Goal: Task Accomplishment & Management: Manage account settings

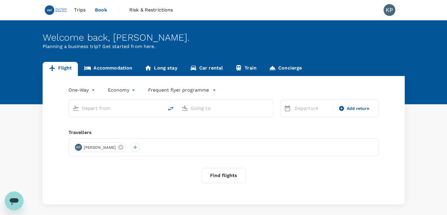
scroll to position [26, 0]
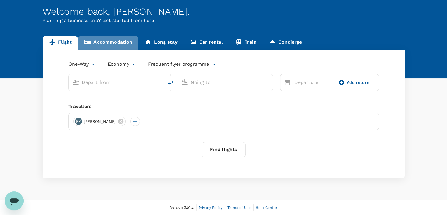
click at [114, 44] on link "Accommodation" at bounding box center [108, 43] width 61 height 14
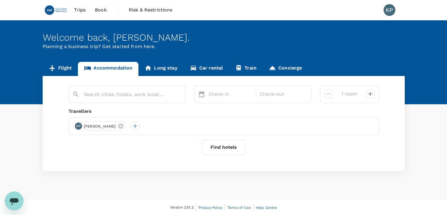
click at [165, 68] on link "Long stay" at bounding box center [161, 69] width 45 height 14
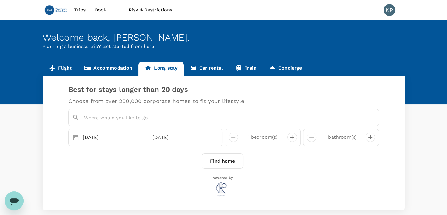
click at [211, 67] on link "Car rental" at bounding box center [207, 69] width 46 height 14
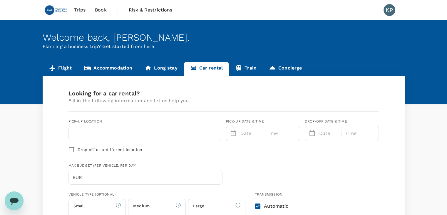
type input "Concierge booking - car-rental"
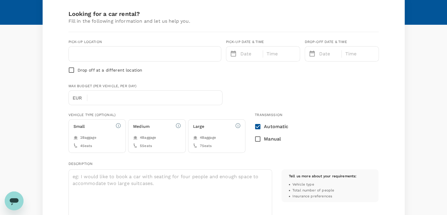
type input "65"
type input "31051171"
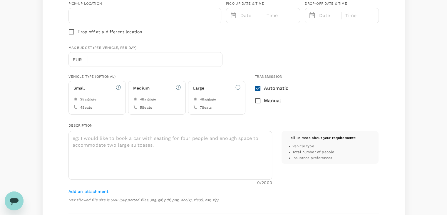
type input "[EMAIL_ADDRESS][DOMAIN_NAME]"
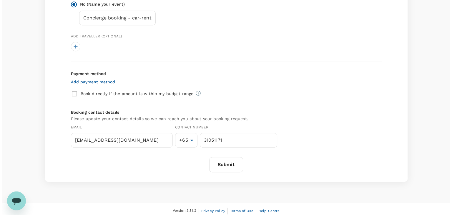
scroll to position [366, 0]
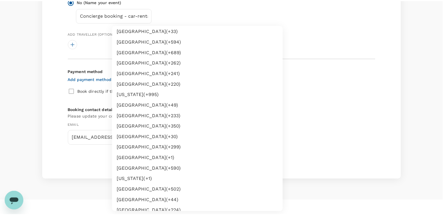
scroll to position [795, 0]
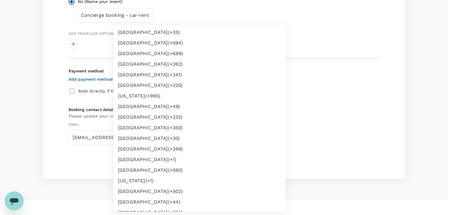
click at [142, 138] on li "[GEOGRAPHIC_DATA] (+ 30 )" at bounding box center [199, 138] width 172 height 11
type input "30"
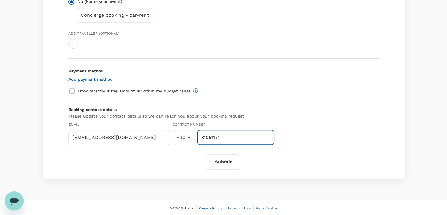
drag, startPoint x: 227, startPoint y: 138, endPoint x: 196, endPoint y: 137, distance: 31.2
click at [196, 137] on div "31051171 ​" at bounding box center [235, 136] width 80 height 17
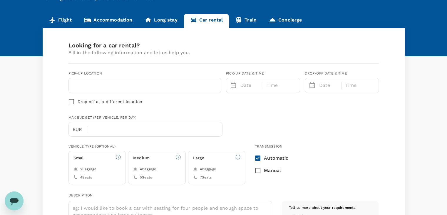
scroll to position [13, 0]
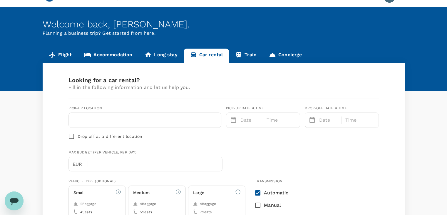
type input "6980436901"
click at [244, 53] on link "Train" at bounding box center [246, 56] width 34 height 14
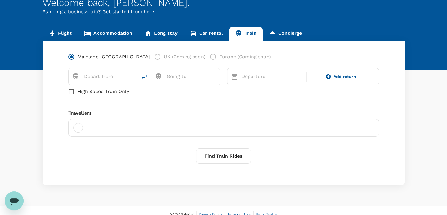
scroll to position [41, 0]
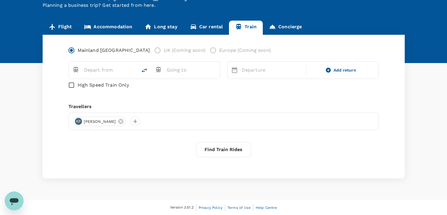
click at [92, 72] on input "text" at bounding box center [104, 69] width 41 height 9
click at [97, 70] on input "text" at bounding box center [104, 69] width 41 height 9
type input "p"
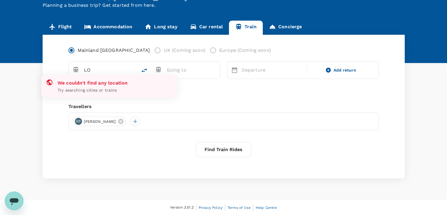
type input "L"
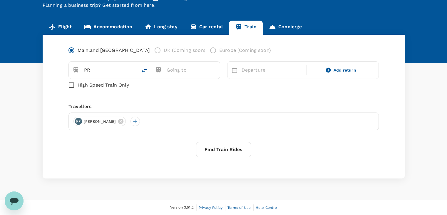
type input "P"
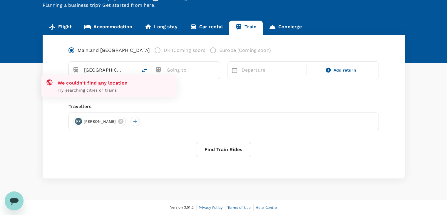
type input "[GEOGRAPHIC_DATA]"
click at [207, 49] on label "Europe (Coming soon)" at bounding box center [239, 50] width 64 height 12
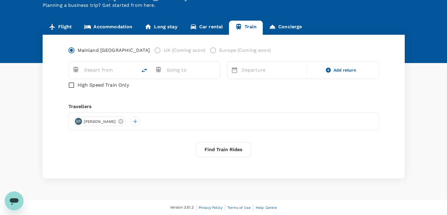
click at [207, 50] on label "Europe (Coming soon)" at bounding box center [239, 50] width 64 height 12
click at [152, 52] on label "UK (Coming soon)" at bounding box center [179, 50] width 54 height 12
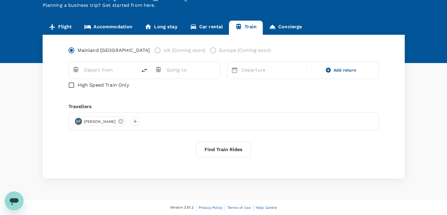
click at [112, 67] on input "text" at bounding box center [104, 69] width 41 height 9
type input "P"
type input "B"
type input "T"
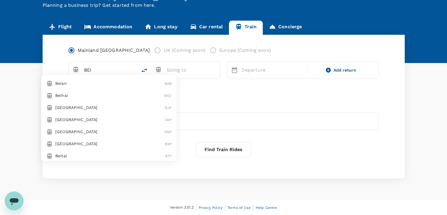
click at [93, 109] on p "[GEOGRAPHIC_DATA]" at bounding box center [110, 107] width 110 height 6
type input "Beijing (BJP)"
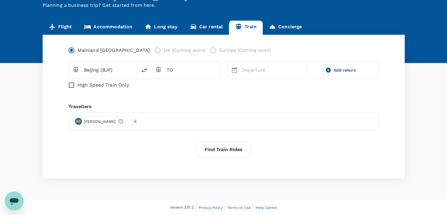
type input "T"
type input "B"
type input "A"
type input "T"
click at [146, 72] on icon "delete" at bounding box center [144, 70] width 7 height 7
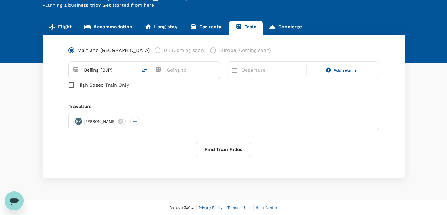
type input "Beijing (BJP)"
click at [127, 67] on div at bounding box center [109, 69] width 50 height 9
click at [88, 83] on p "Bobai" at bounding box center [109, 83] width 109 height 6
type input "Bobai (BBZ)"
click at [234, 144] on button "Find Train Rides" at bounding box center [223, 149] width 55 height 15
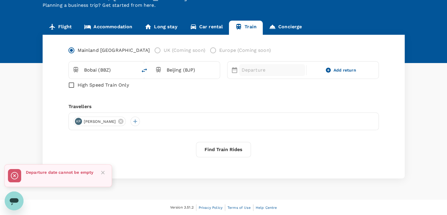
click at [257, 71] on p "Departure" at bounding box center [272, 69] width 61 height 7
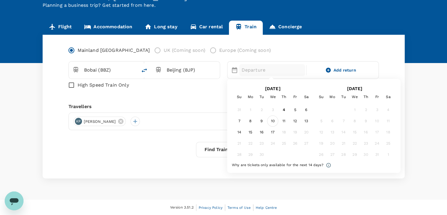
click at [275, 122] on div "10" at bounding box center [272, 120] width 11 height 11
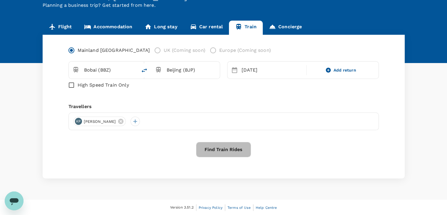
click at [242, 148] on button "Find Train Rides" at bounding box center [223, 149] width 55 height 15
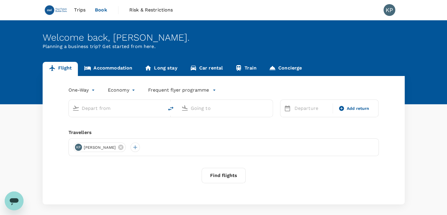
click at [392, 9] on div "KP" at bounding box center [390, 10] width 12 height 12
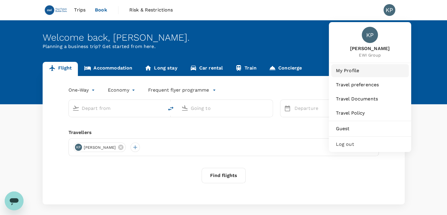
click at [360, 74] on link "My Profile" at bounding box center [371, 70] width 78 height 13
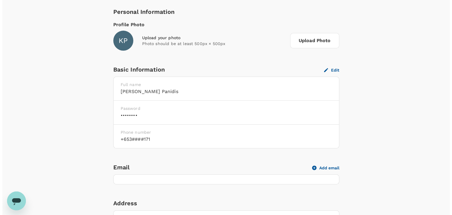
scroll to position [118, 0]
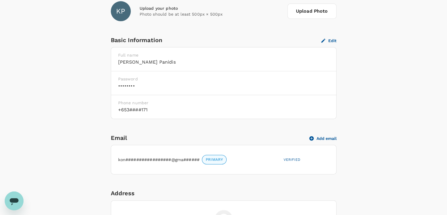
click at [331, 40] on button "Edit" at bounding box center [329, 40] width 15 height 5
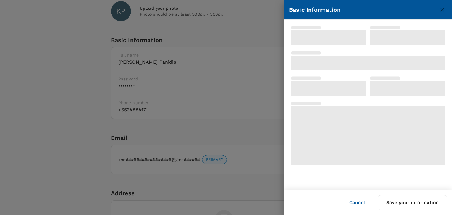
type input "Konstantinos"
type input "Panidis"
type input "65"
type input "31051171"
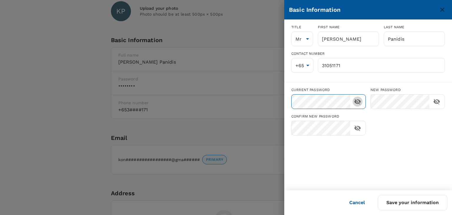
click at [356, 102] on icon "toggle password visibility" at bounding box center [357, 102] width 6 height 6
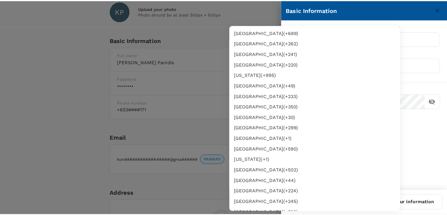
scroll to position [824, 0]
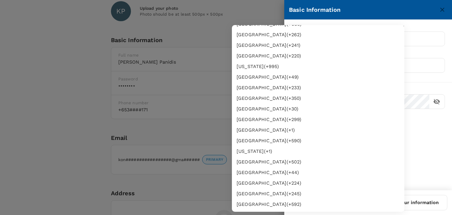
click at [250, 107] on li "[GEOGRAPHIC_DATA] (+ 30 )" at bounding box center [318, 109] width 172 height 11
type input "30"
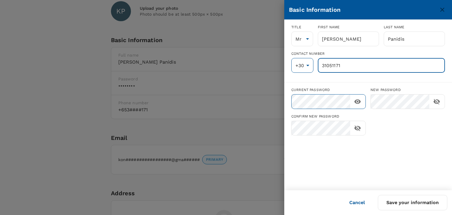
drag, startPoint x: 345, startPoint y: 63, endPoint x: 309, endPoint y: 65, distance: 36.0
click at [309, 65] on div "+30 30 ​ 31051171 ​" at bounding box center [366, 62] width 158 height 19
type input "6980436901"
click at [377, 175] on div "Title Mr Mr ​ First name Konstantinos ​ Last name Panidis ​ Contact Number +30 …" at bounding box center [368, 105] width 168 height 170
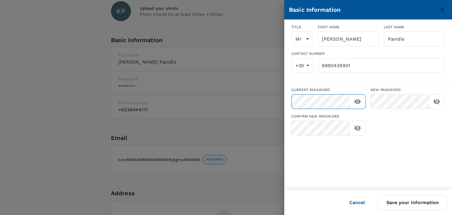
click at [399, 199] on button "Save your information" at bounding box center [412, 202] width 69 height 15
click at [307, 41] on div at bounding box center [226, 107] width 452 height 215
type input "65"
type input "31051171"
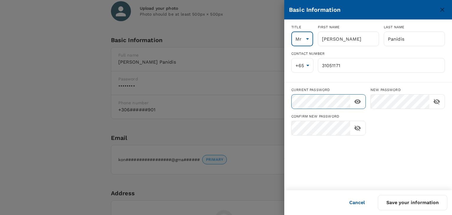
click at [441, 6] on icon "close" at bounding box center [442, 9] width 7 height 7
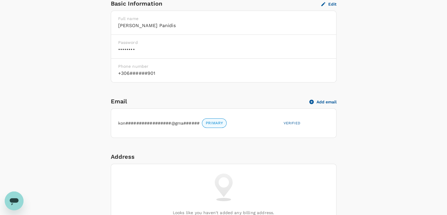
scroll to position [94, 0]
